Goal: Book appointment/travel/reservation

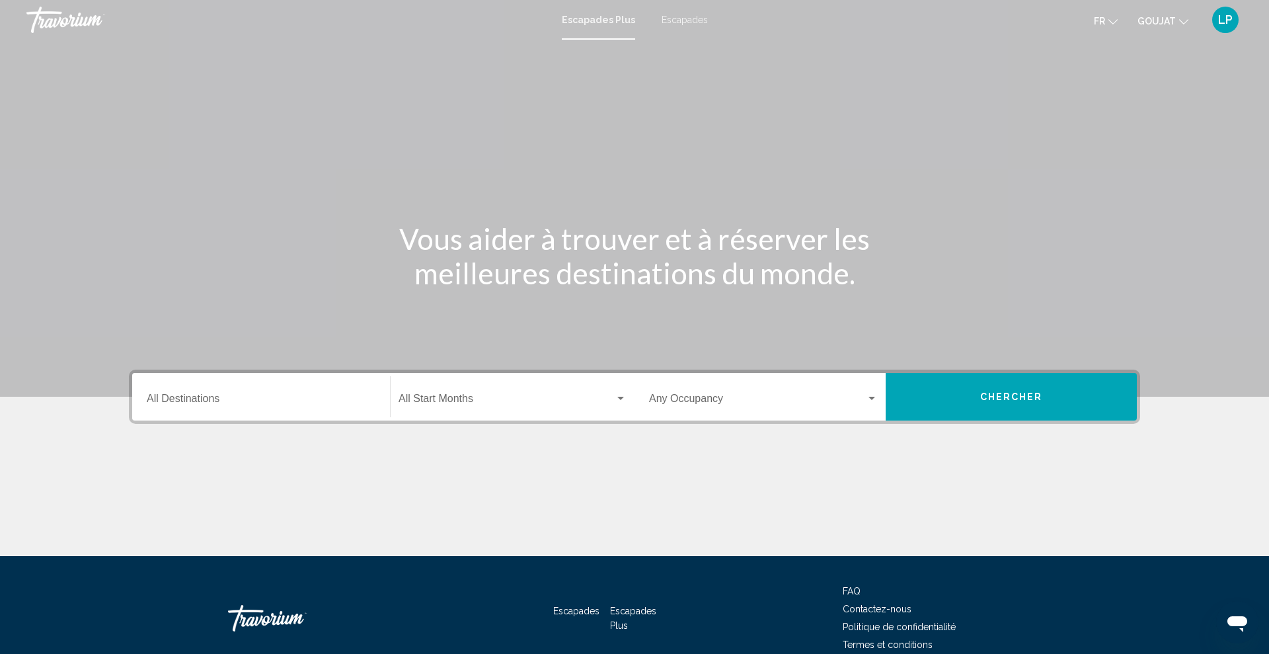
click at [671, 22] on font "Escapades" at bounding box center [685, 20] width 46 height 11
click at [212, 405] on input "Destination All Destinations" at bounding box center [261, 401] width 229 height 12
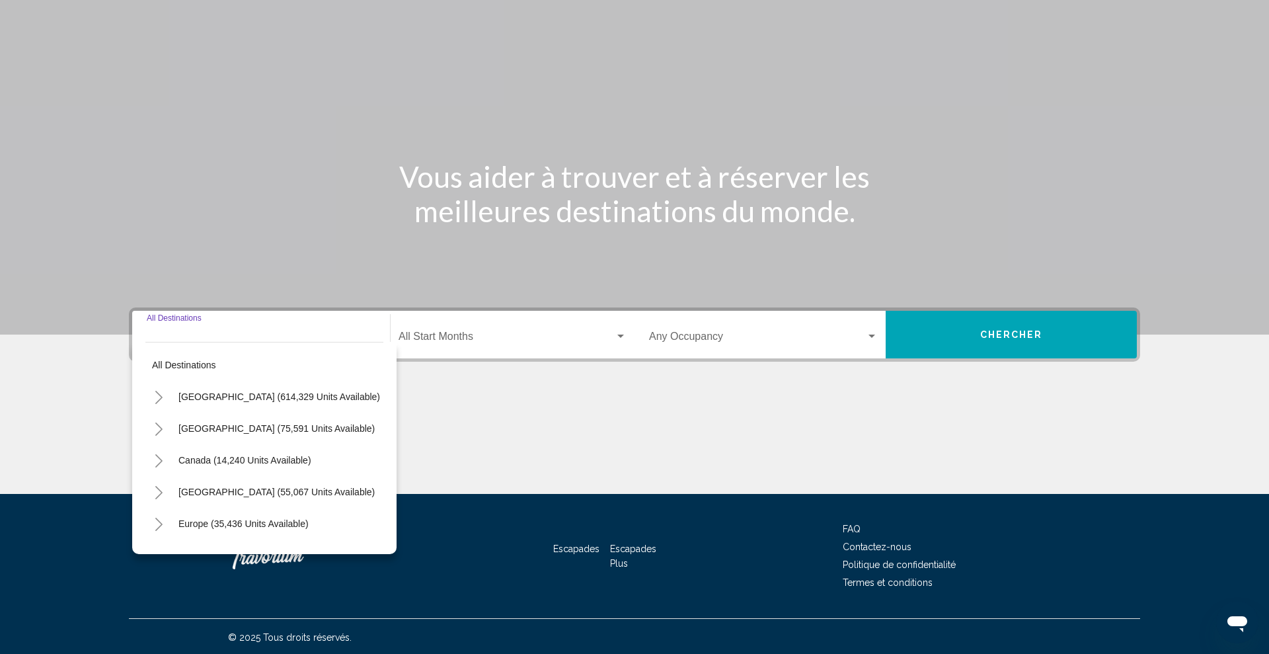
scroll to position [64, 0]
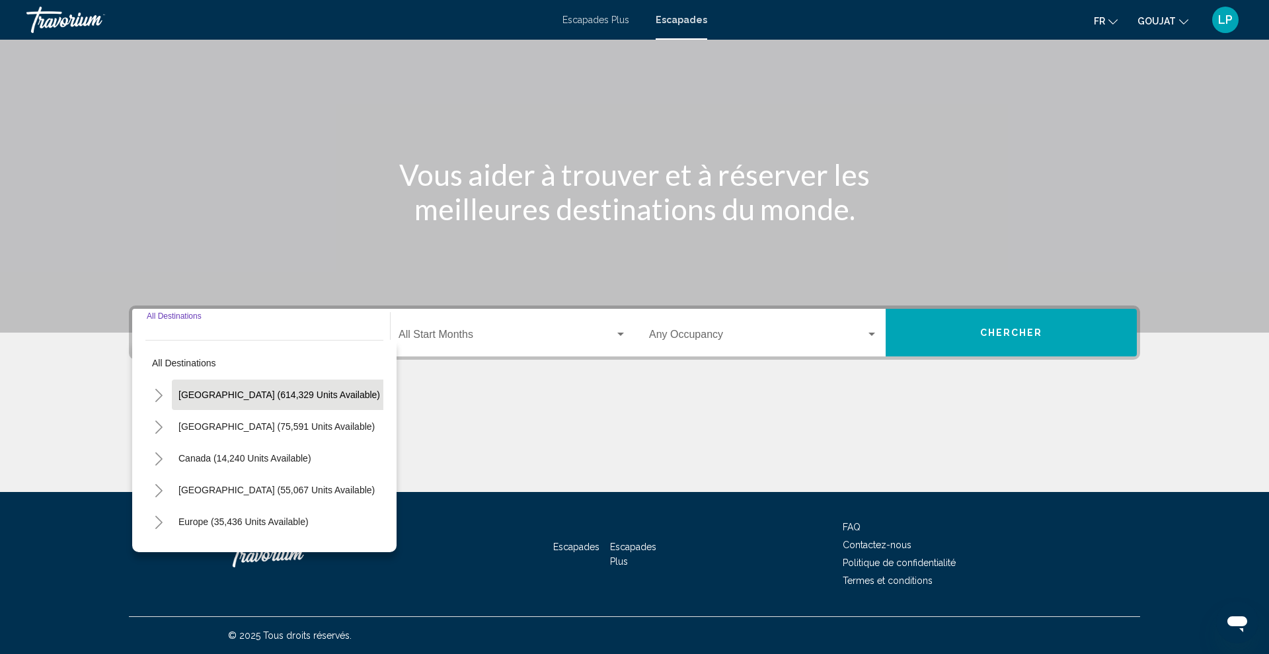
click at [210, 404] on button "United States (614,329 units available)" at bounding box center [279, 394] width 215 height 30
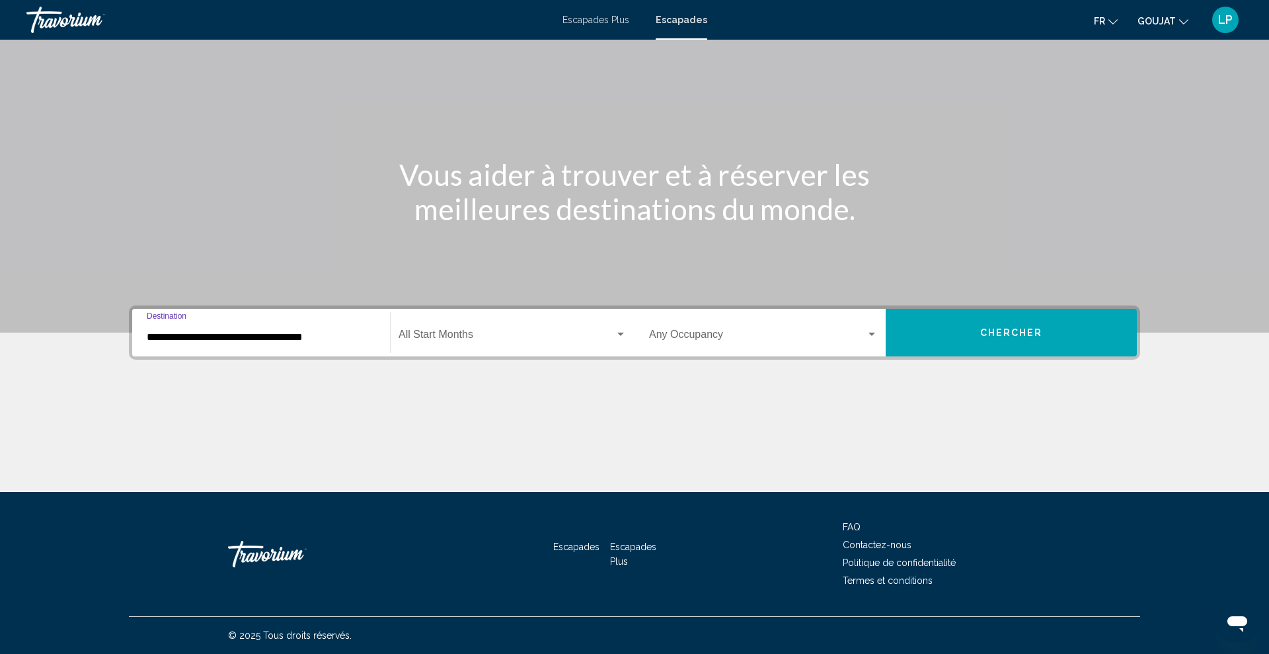
click at [169, 342] on input "**********" at bounding box center [261, 337] width 229 height 12
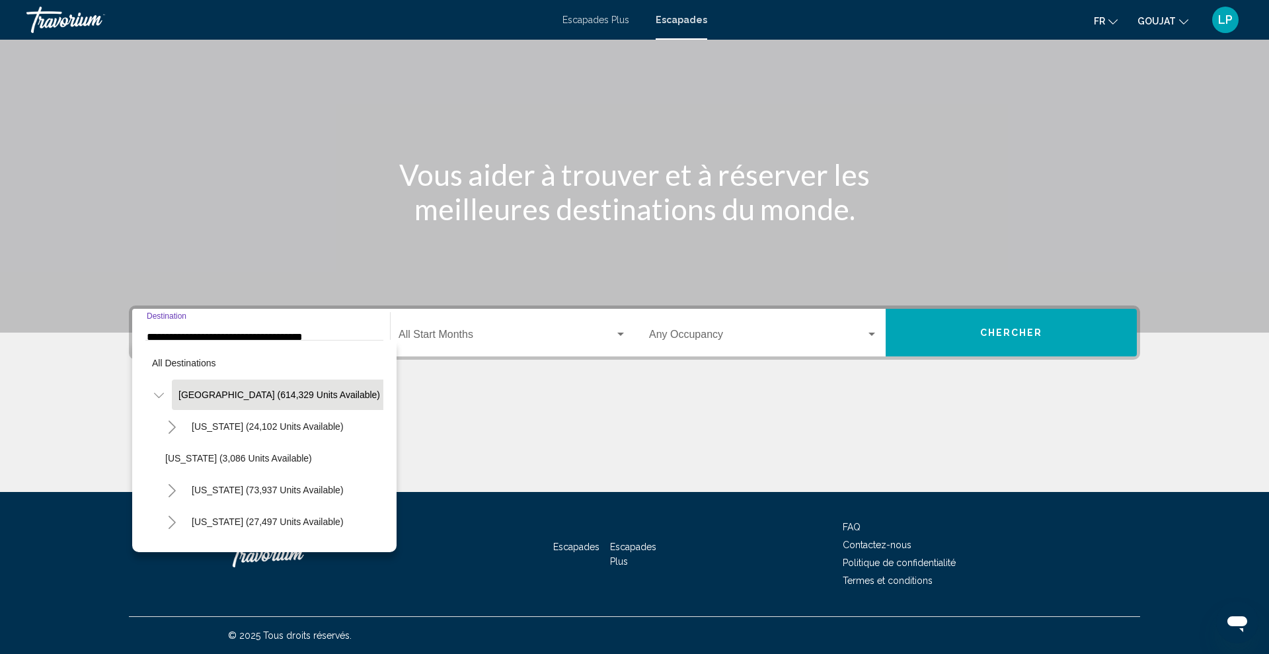
click at [159, 402] on button "Toggle United States (614,329 units available)" at bounding box center [158, 394] width 26 height 26
click at [161, 399] on icon "Toggle United States (614,329 units available)" at bounding box center [159, 395] width 10 height 13
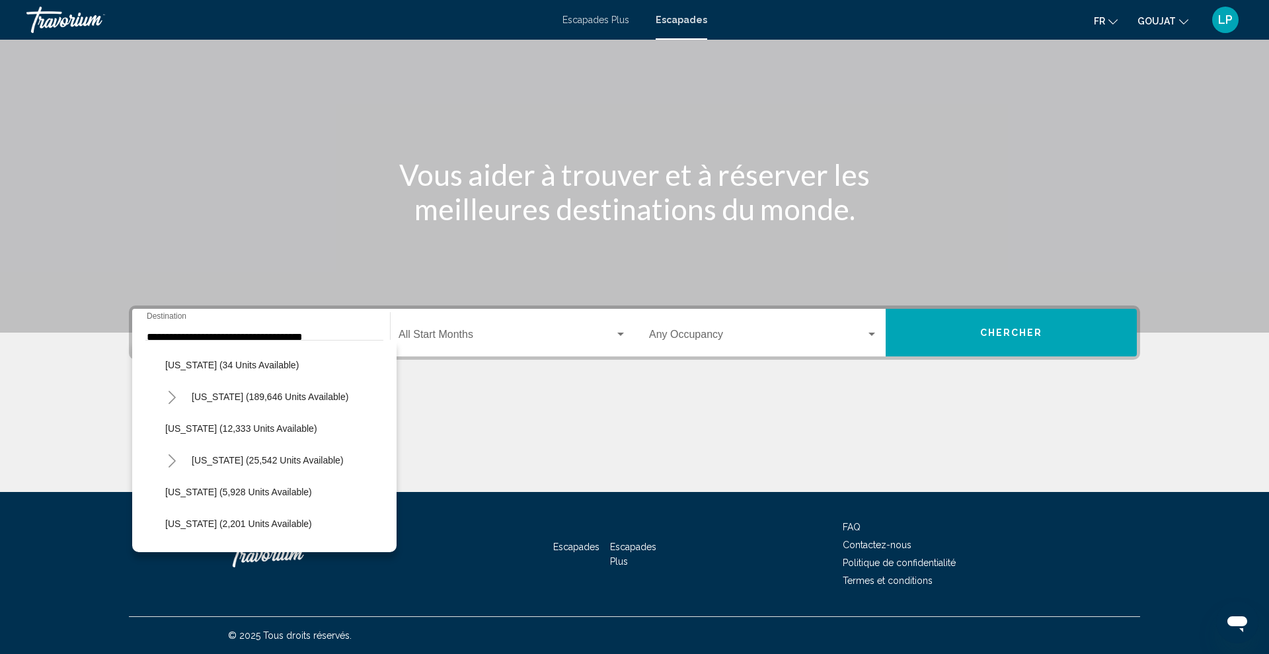
scroll to position [218, 0]
click at [175, 400] on icon "Toggle Florida (189,646 units available)" at bounding box center [172, 399] width 10 height 13
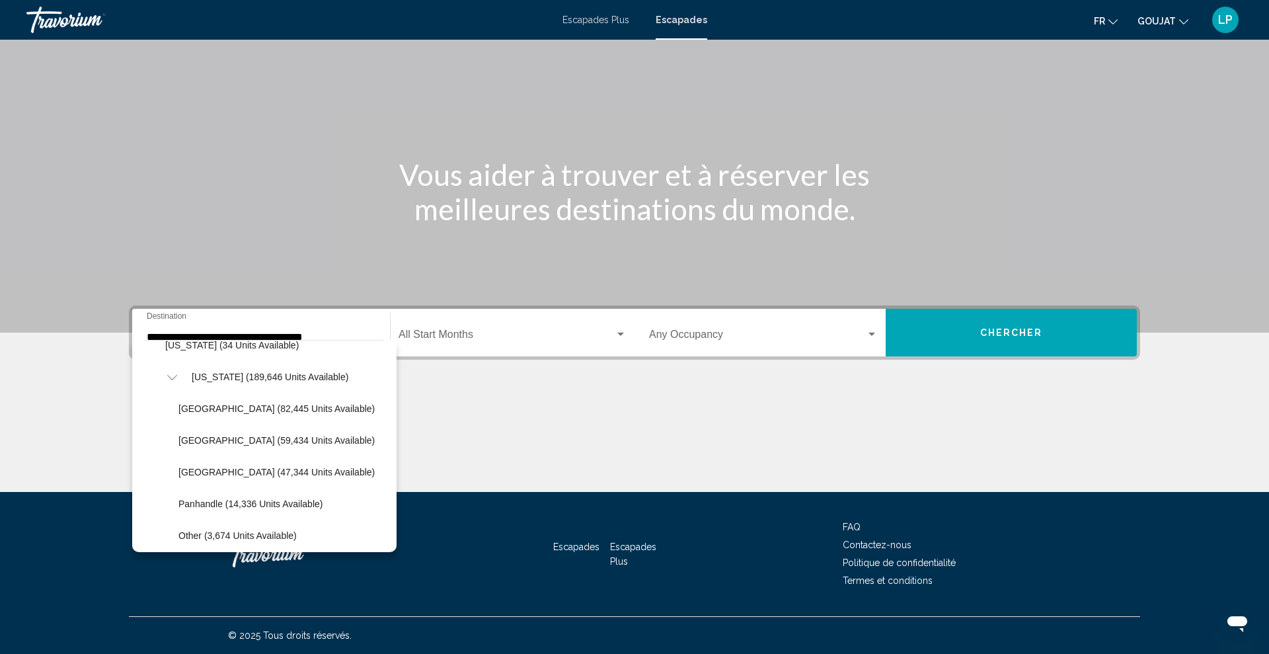
scroll to position [241, 0]
click at [258, 405] on span "Orlando & Disney Area (82,445 units available)" at bounding box center [276, 408] width 196 height 11
type input "**********"
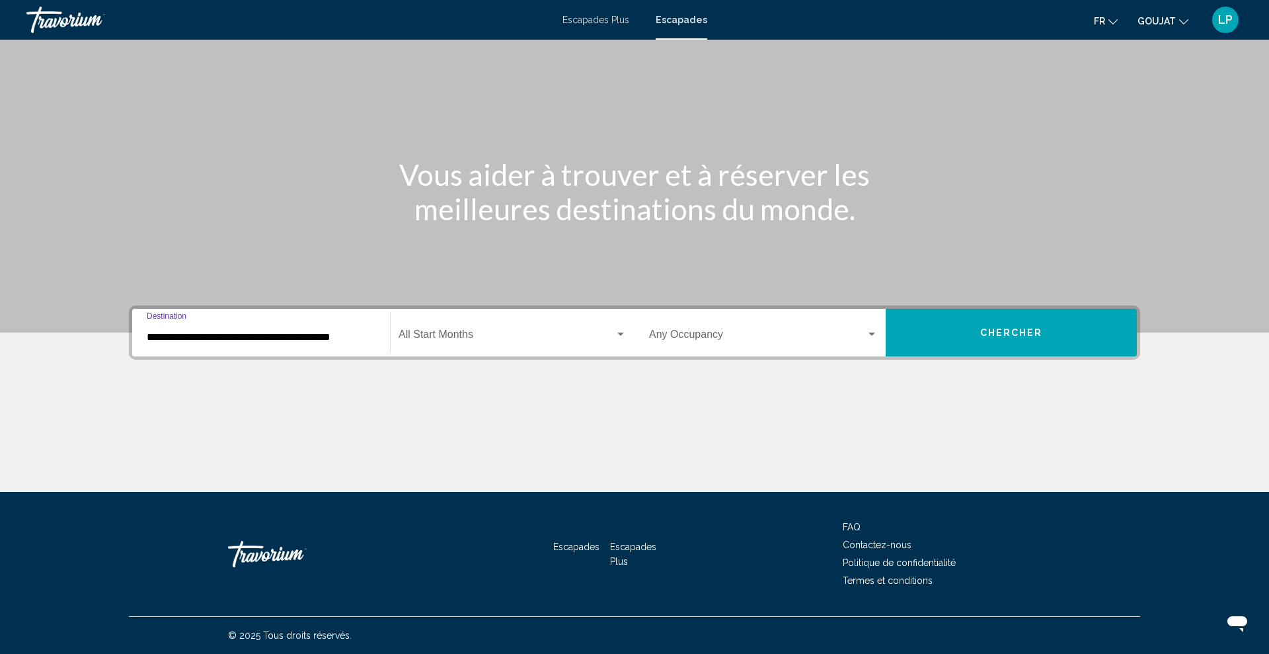
click at [437, 334] on span "Search widget" at bounding box center [507, 337] width 216 height 12
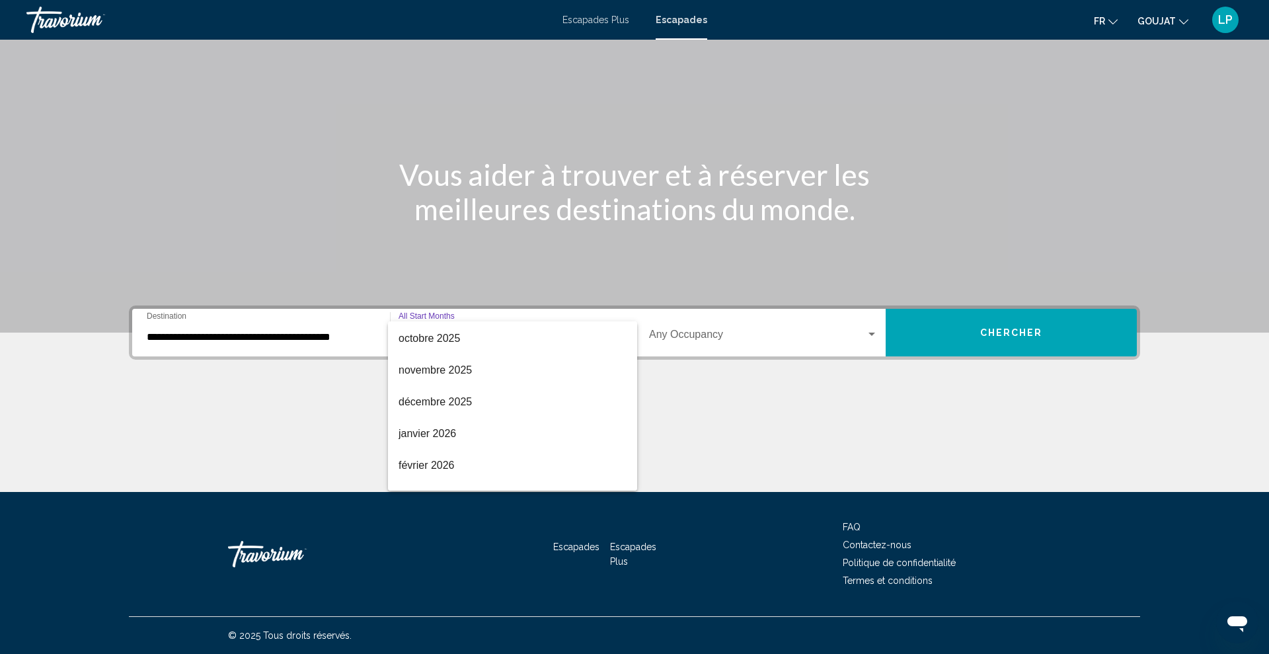
scroll to position [0, 0]
click at [422, 340] on span "All Start Months" at bounding box center [436, 336] width 75 height 11
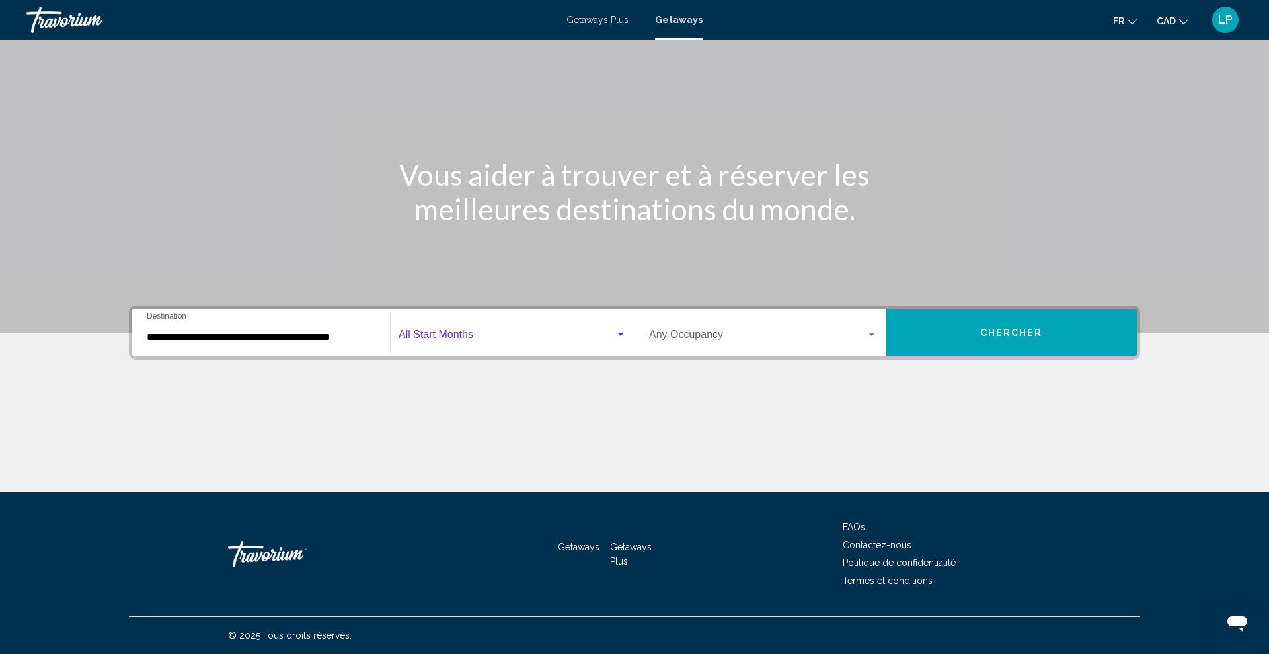
click at [948, 338] on button "Chercher" at bounding box center [1011, 333] width 251 height 48
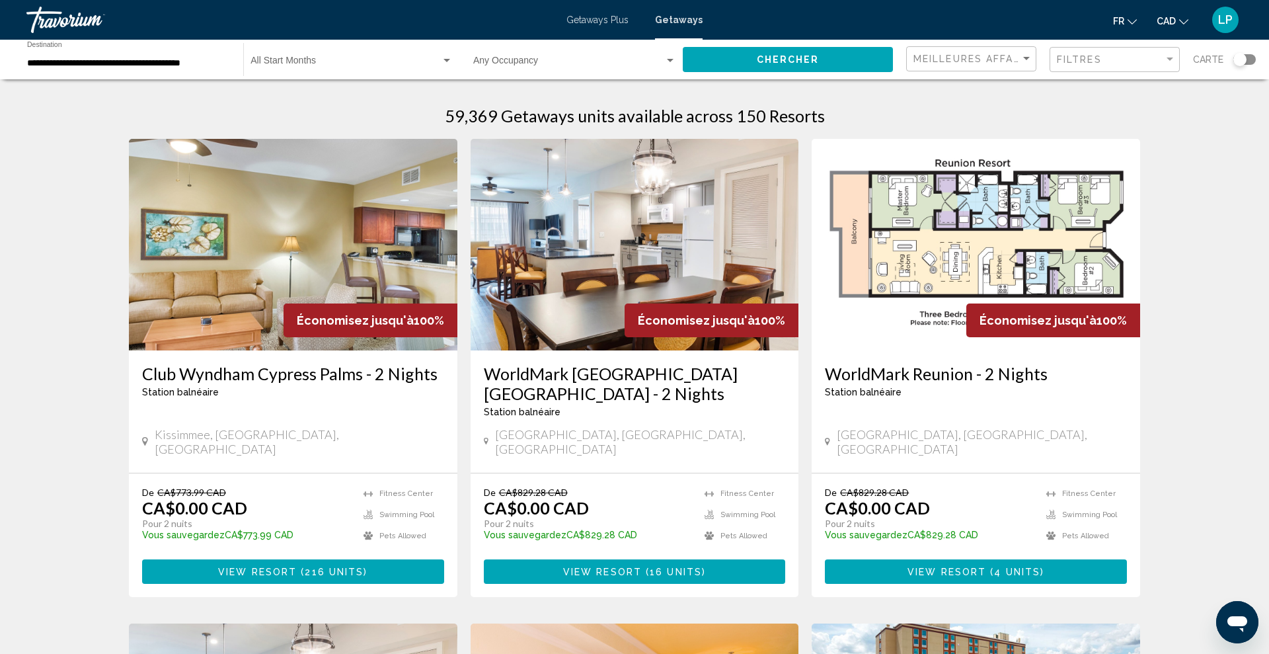
click at [598, 16] on span "Getaways Plus" at bounding box center [598, 20] width 62 height 11
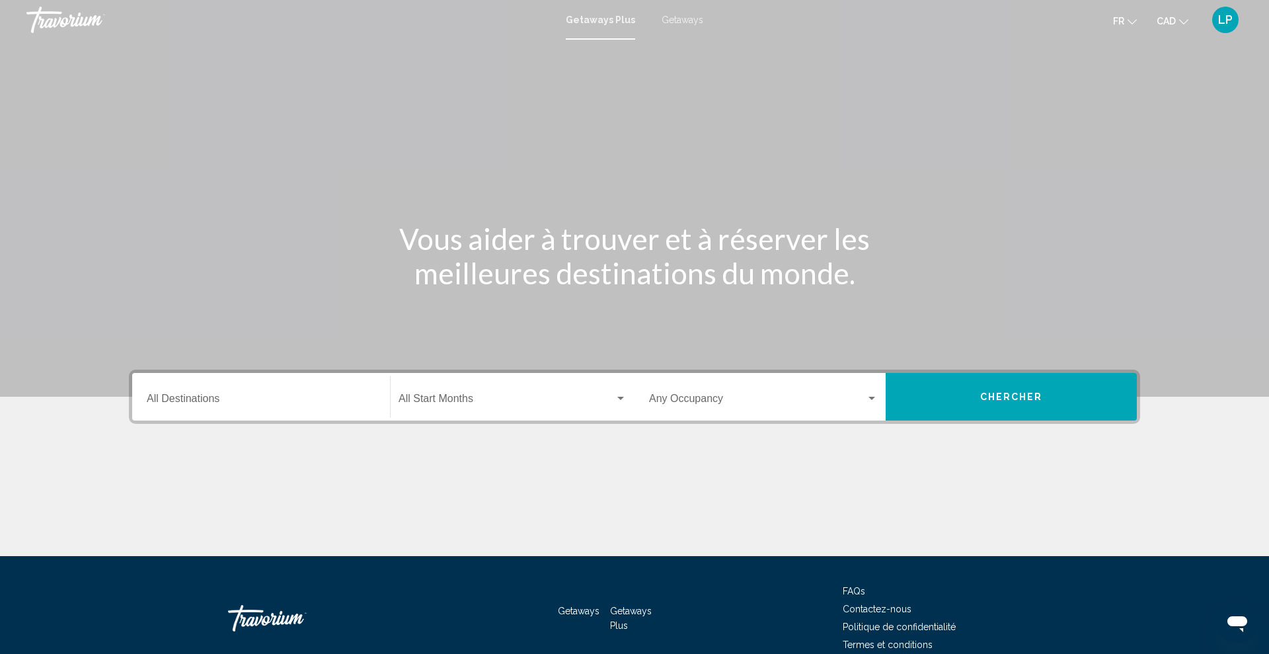
click at [173, 403] on input "Destination All Destinations" at bounding box center [261, 401] width 229 height 12
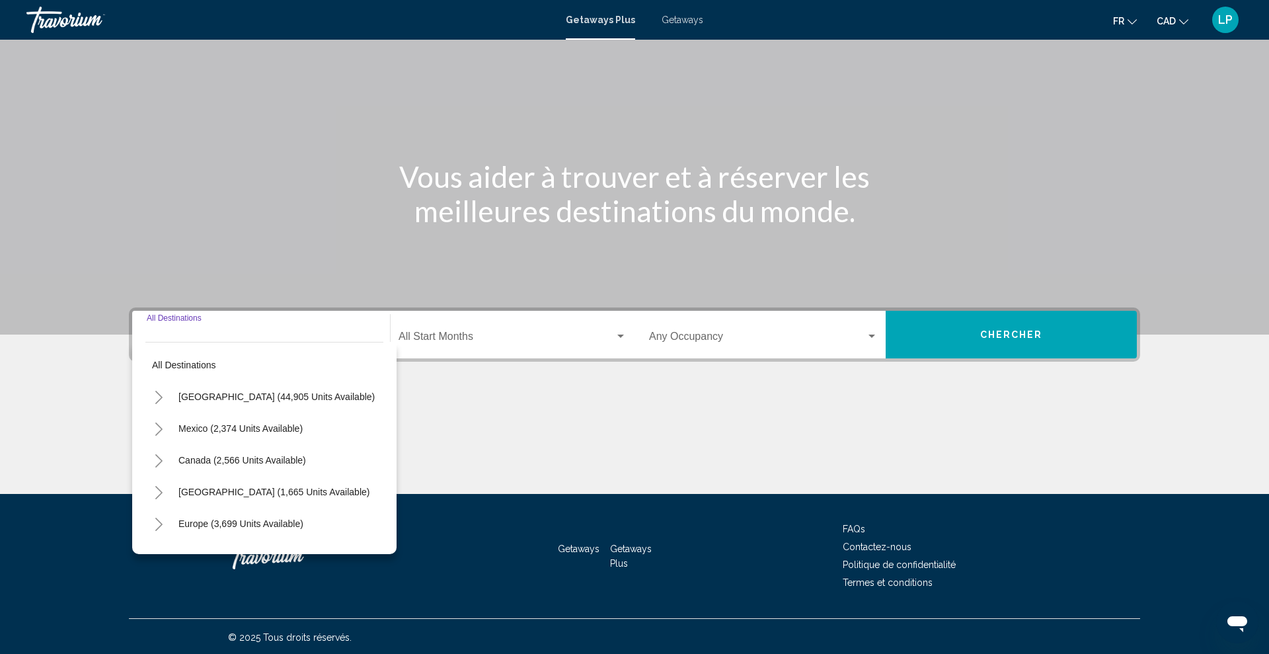
scroll to position [64, 0]
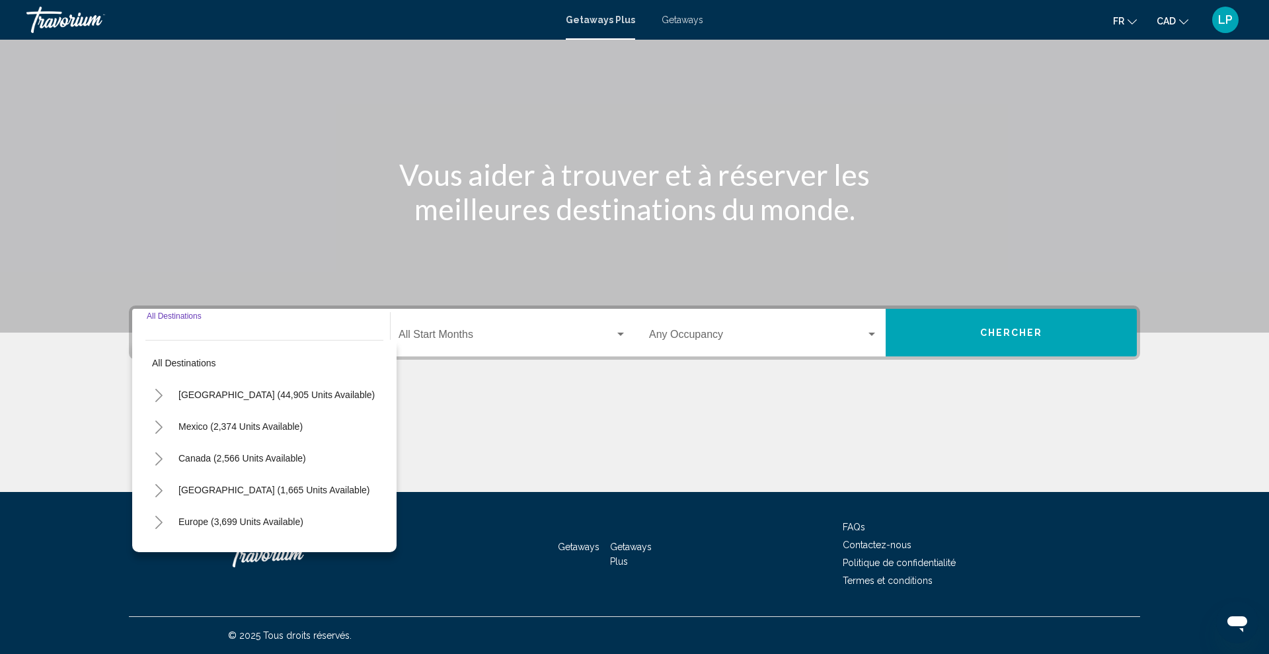
click at [162, 389] on icon "Toggle United States (44,905 units available)" at bounding box center [159, 395] width 10 height 13
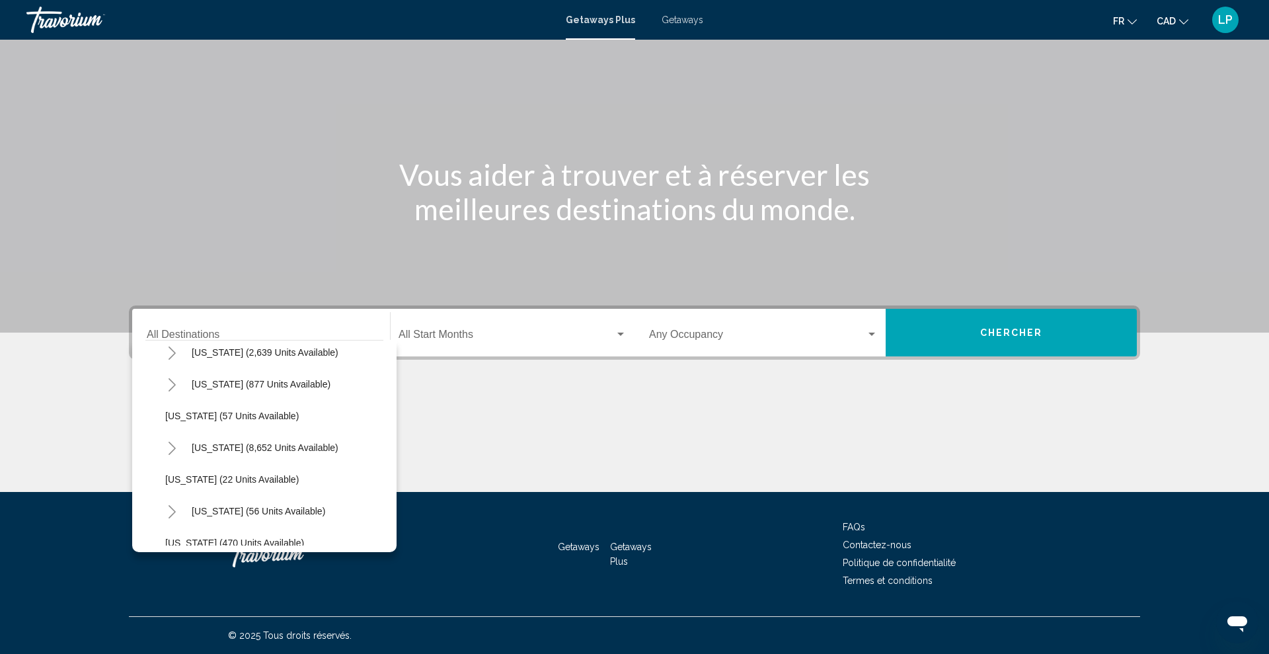
scroll to position [139, 1]
click at [200, 453] on button "Florida (8,652 units available)" at bounding box center [264, 446] width 160 height 30
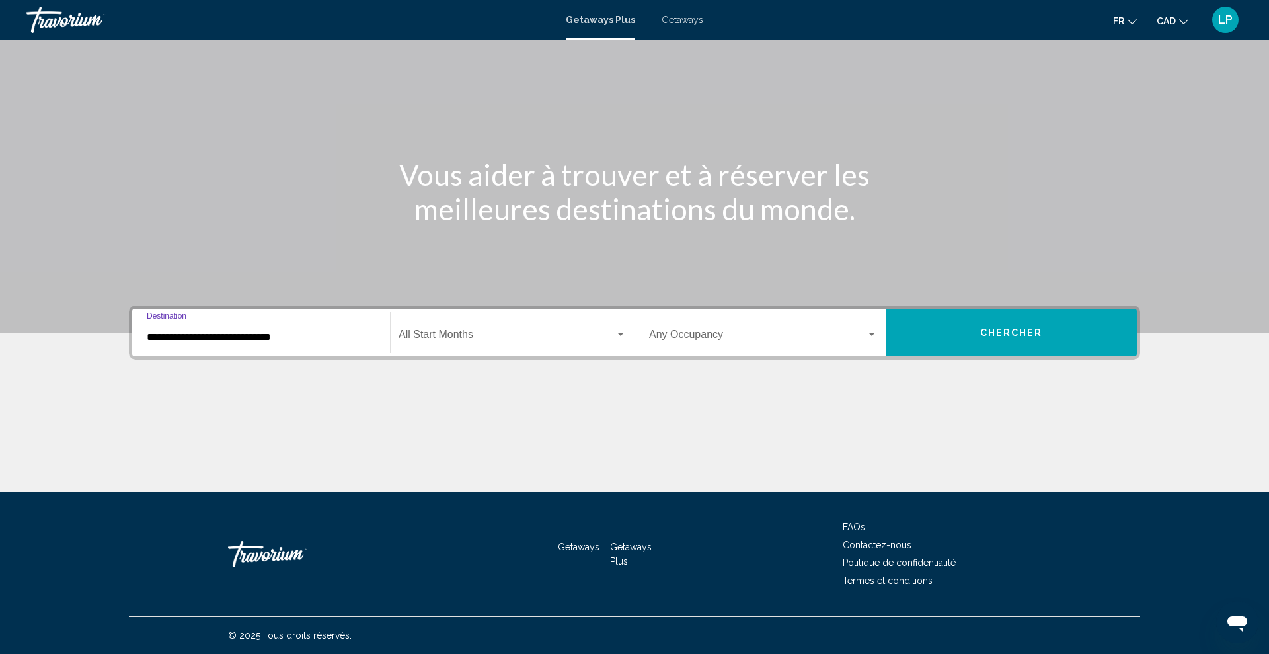
click at [184, 334] on input "**********" at bounding box center [261, 337] width 229 height 12
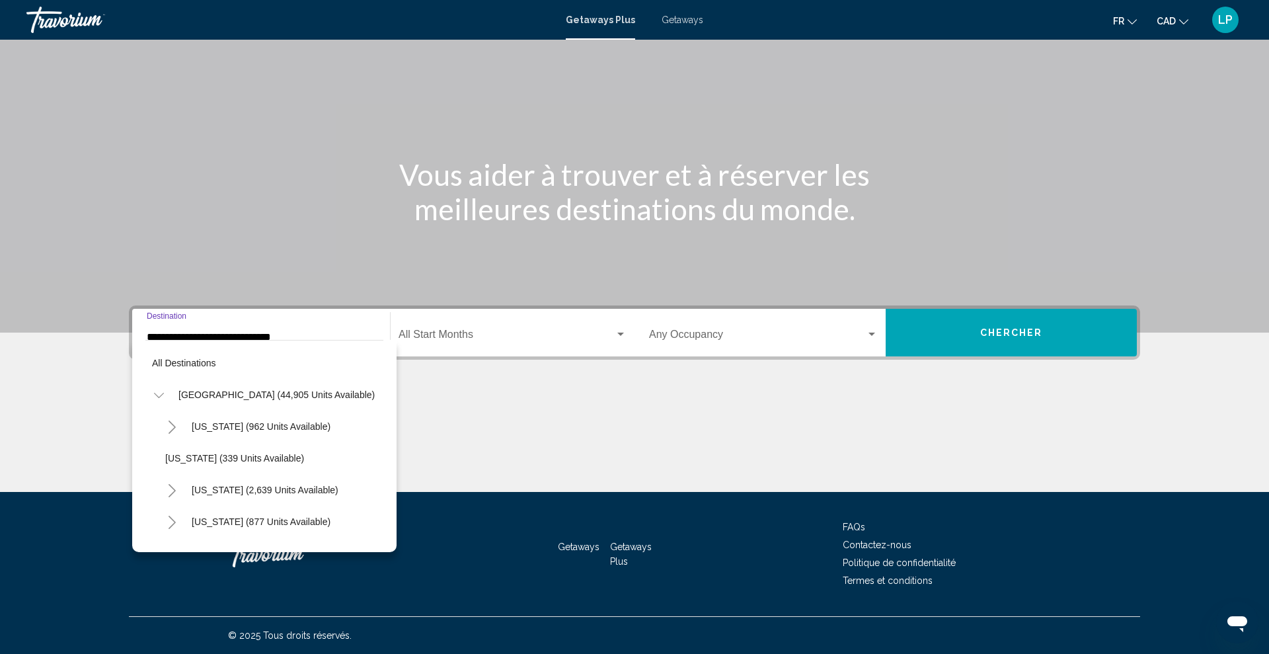
scroll to position [142, 0]
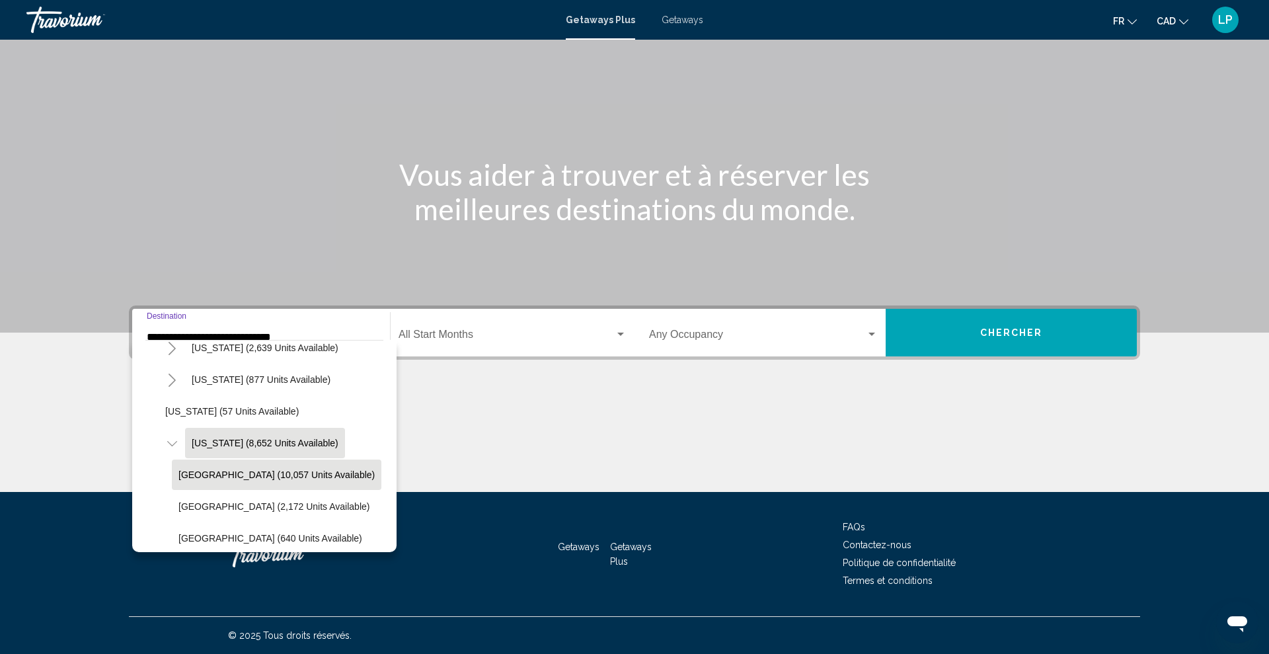
click at [191, 478] on span "Orlando & Disney Area (10,057 units available)" at bounding box center [276, 474] width 196 height 11
type input "**********"
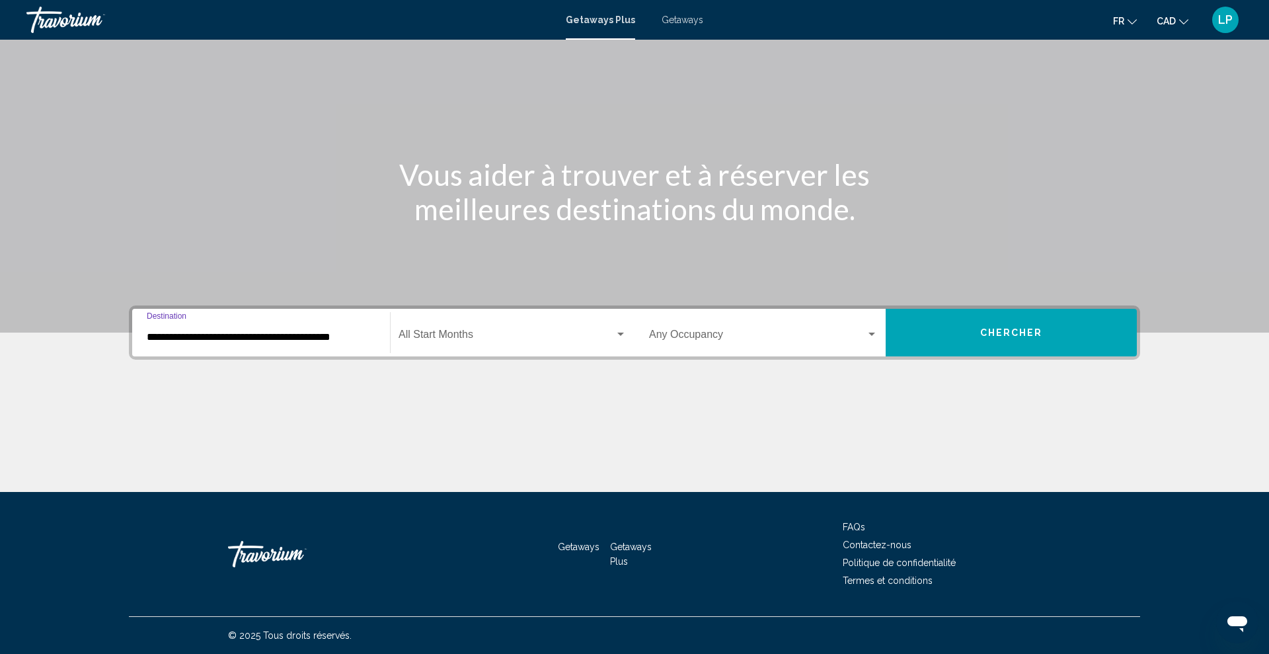
click at [428, 332] on span "Search widget" at bounding box center [507, 337] width 216 height 12
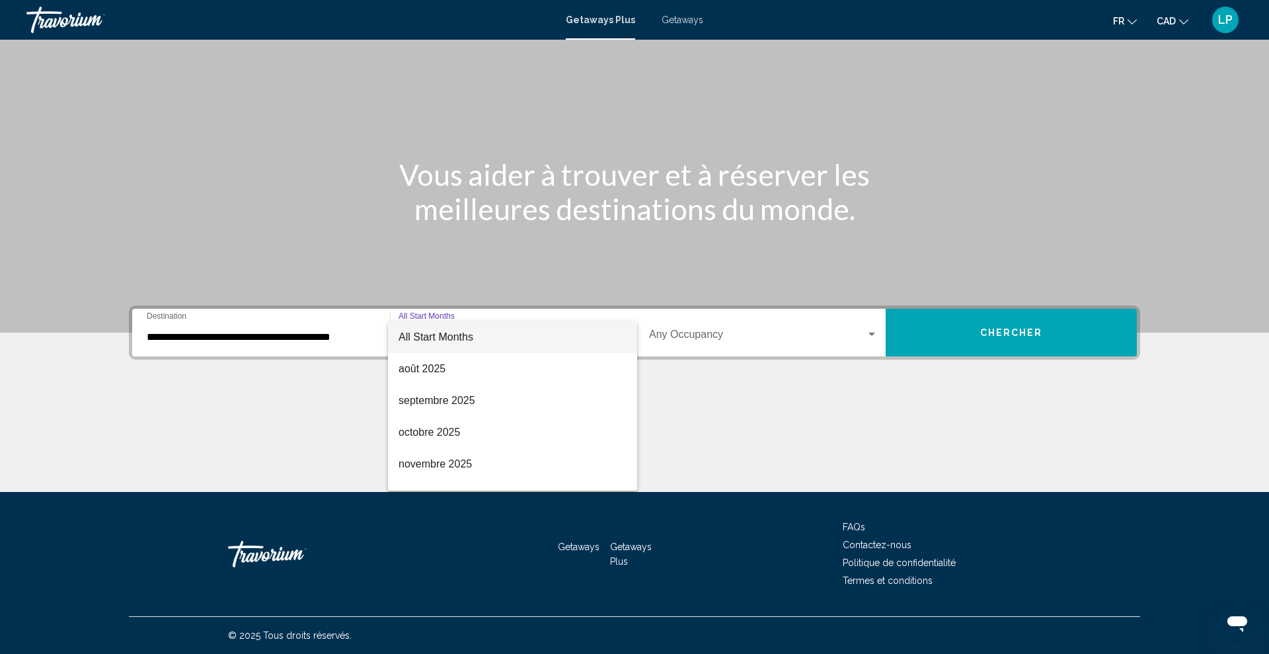
click at [451, 339] on span "All Start Months" at bounding box center [436, 336] width 75 height 11
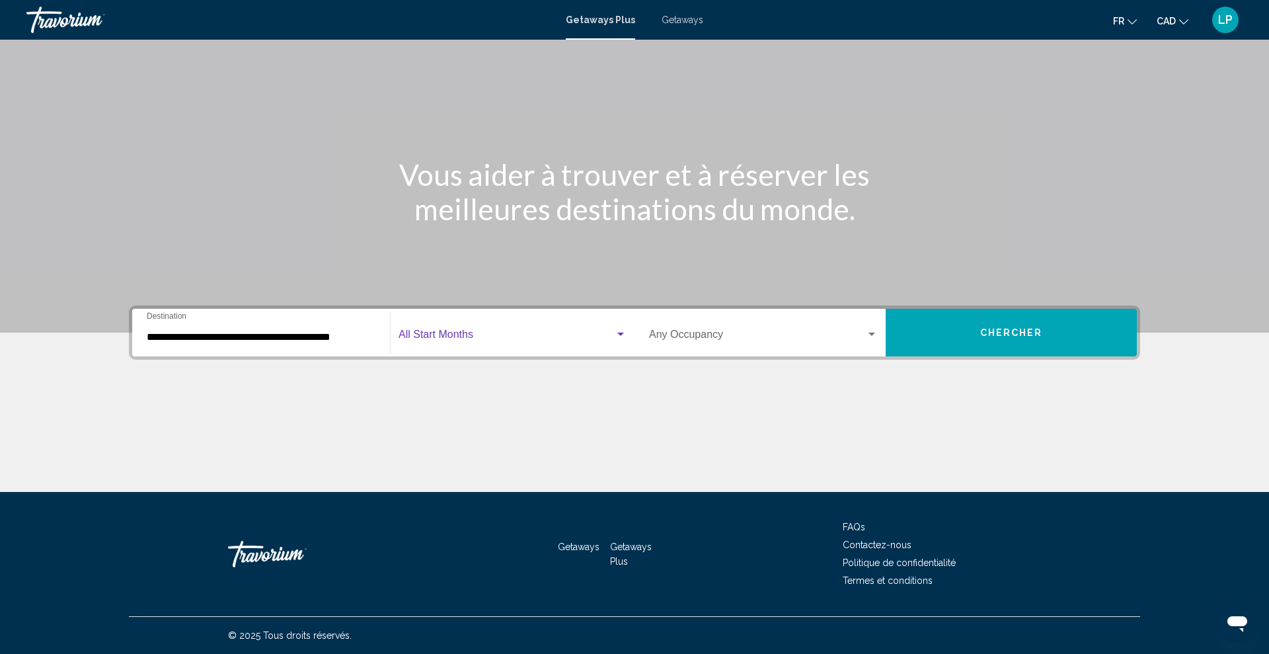
click at [1009, 329] on span "Chercher" at bounding box center [1011, 333] width 63 height 11
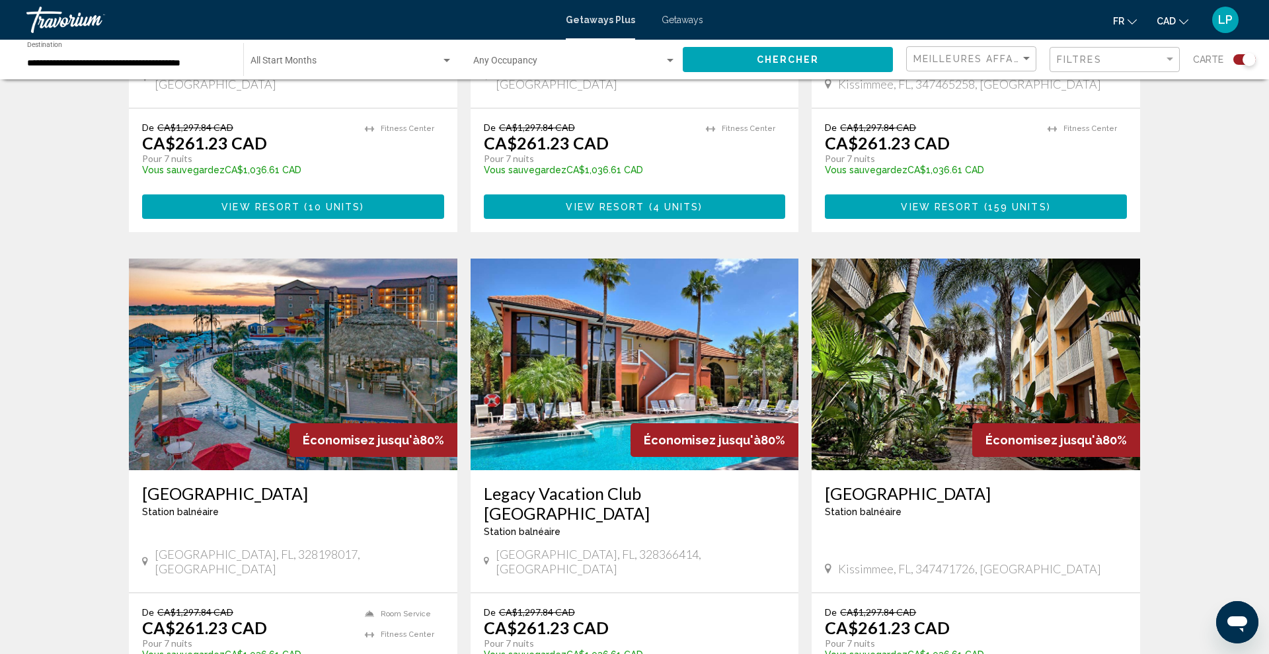
scroll to position [777, 0]
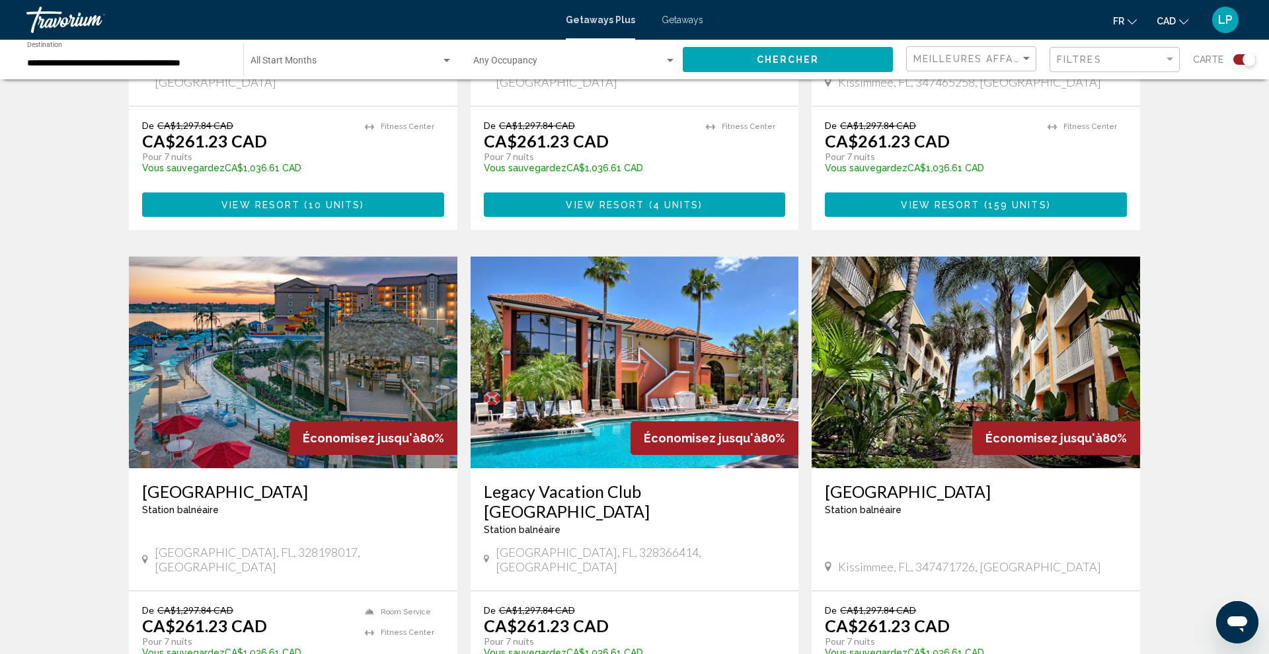
click at [1175, 155] on div "Pour parcourir la carte en mode tactile, appuyez deux fois dessus et maintenez …" at bounding box center [634, 519] width 1269 height 2407
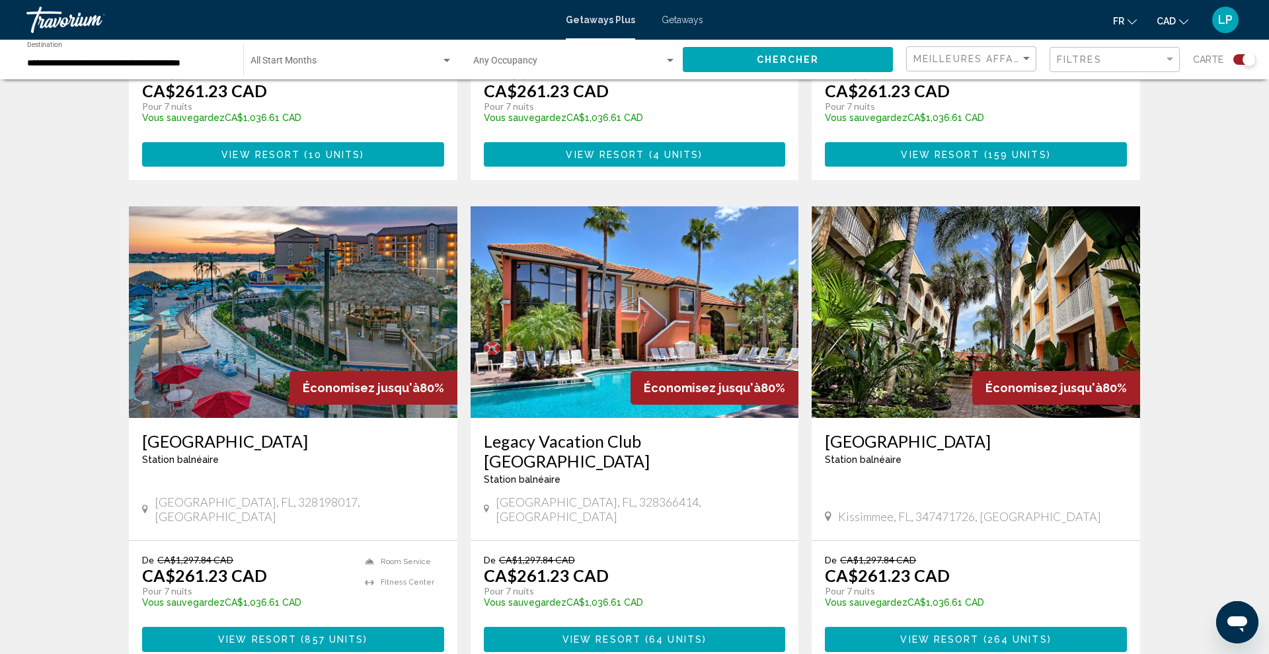
scroll to position [805, 0]
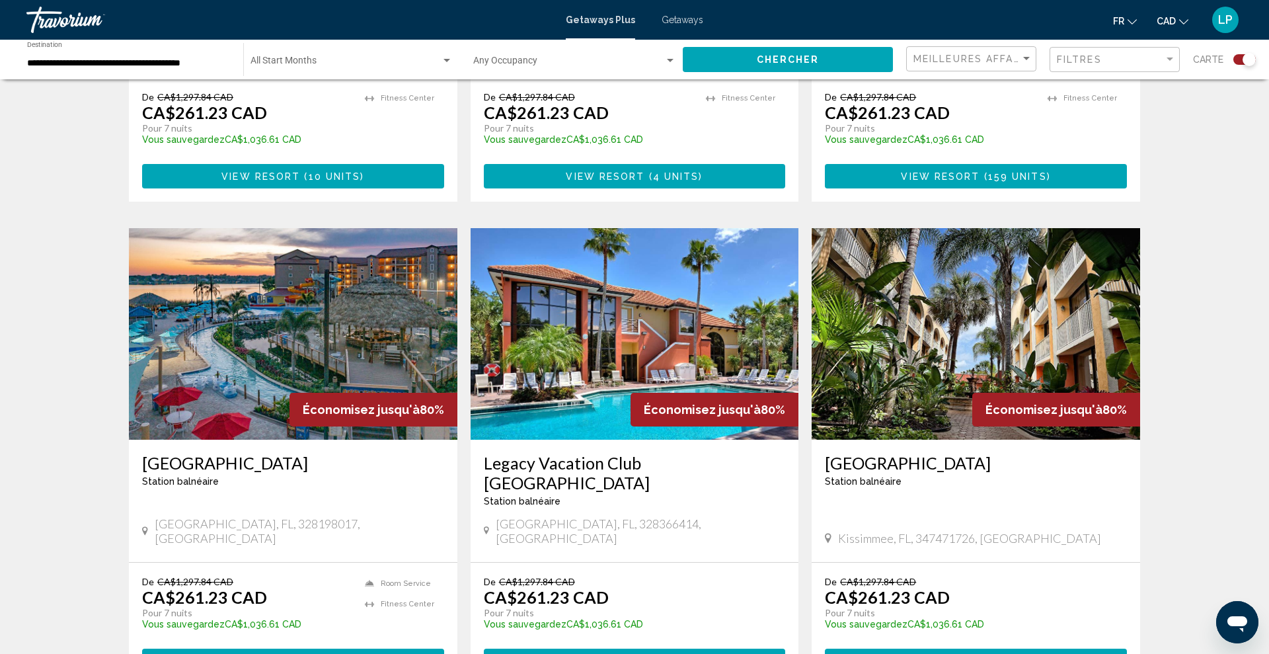
click at [34, 210] on div "Pour parcourir la carte en mode tactile, appuyez deux fois dessus et maintenez …" at bounding box center [634, 490] width 1269 height 2407
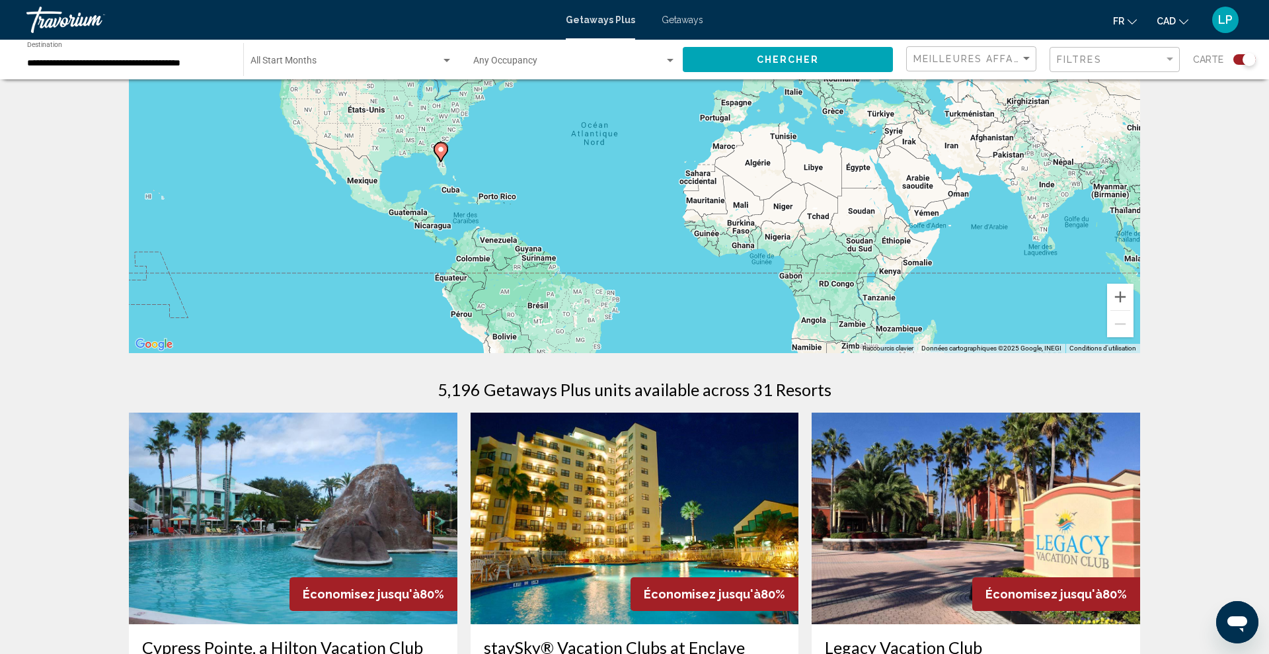
scroll to position [61, 0]
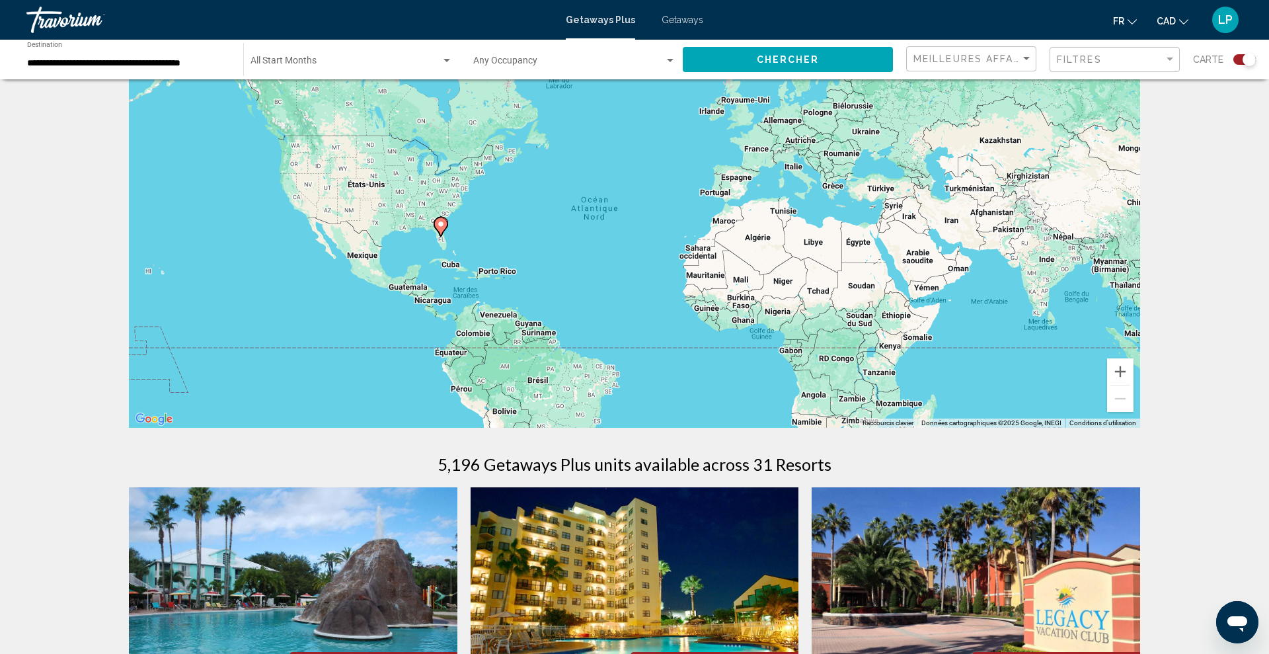
click at [1229, 11] on div "LP" at bounding box center [1225, 20] width 26 height 26
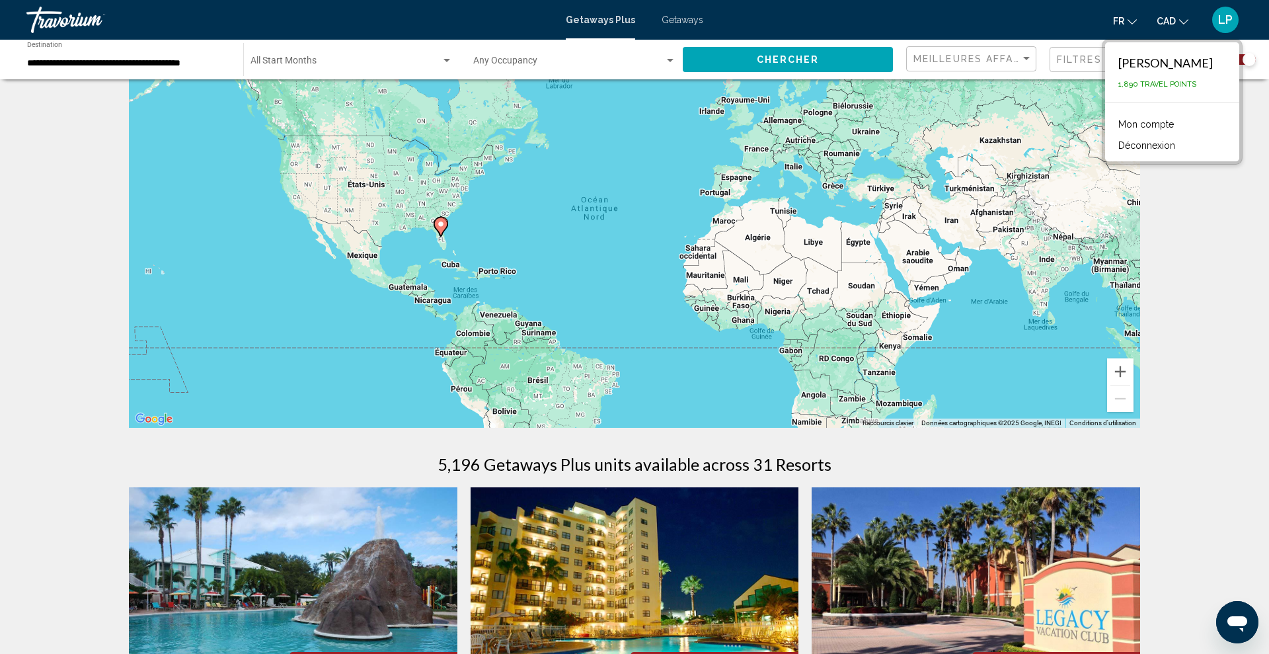
click at [1144, 124] on link "Mon compte" at bounding box center [1146, 124] width 69 height 17
